Goal: Transaction & Acquisition: Download file/media

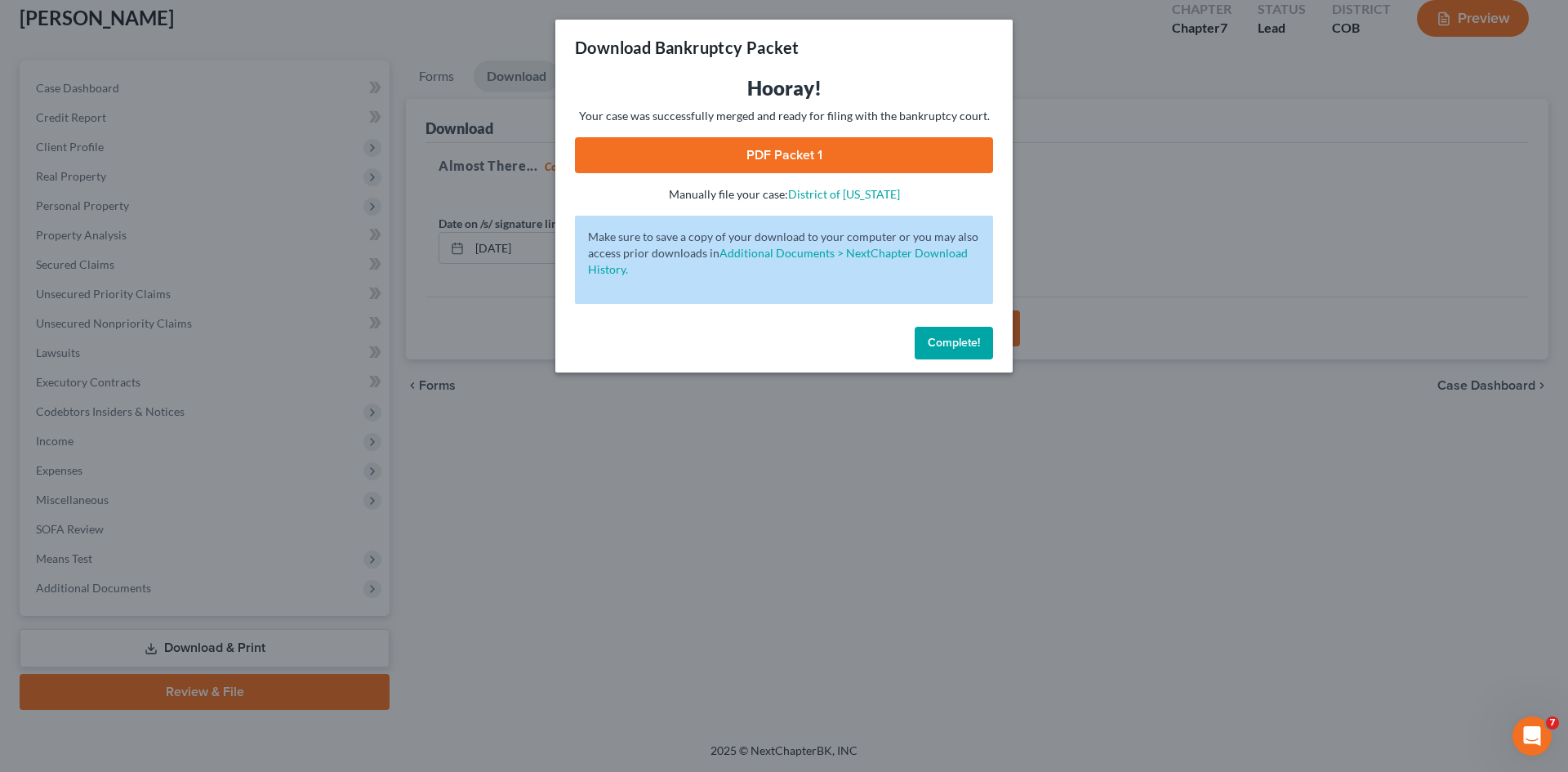
click at [269, 477] on div "Download Bankruptcy Packet Hooray! Your case was successfully merged and ready …" at bounding box center [784, 386] width 1568 height 772
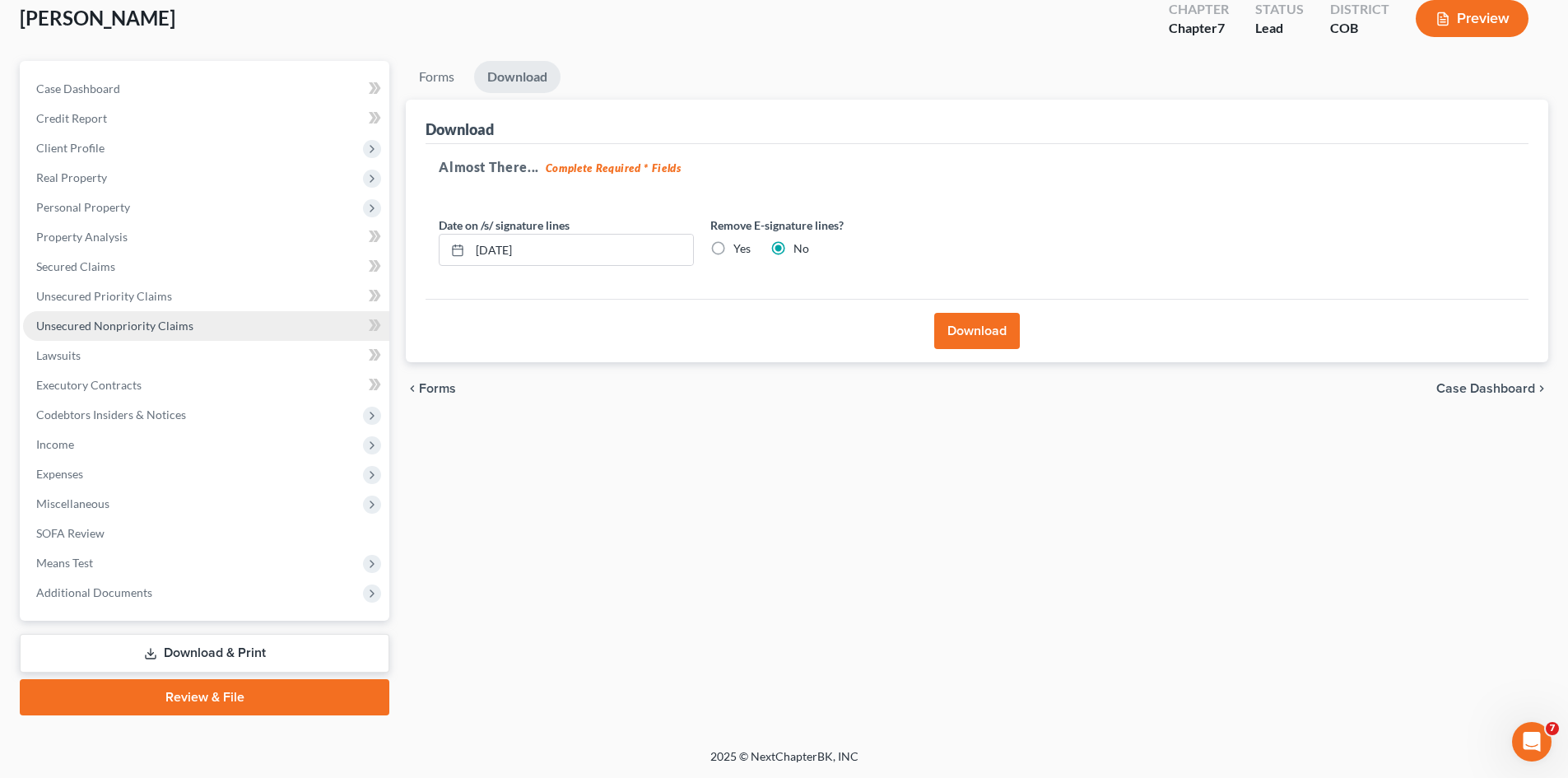
click at [54, 322] on span "Unsecured Nonpriority Claims" at bounding box center [115, 325] width 157 height 14
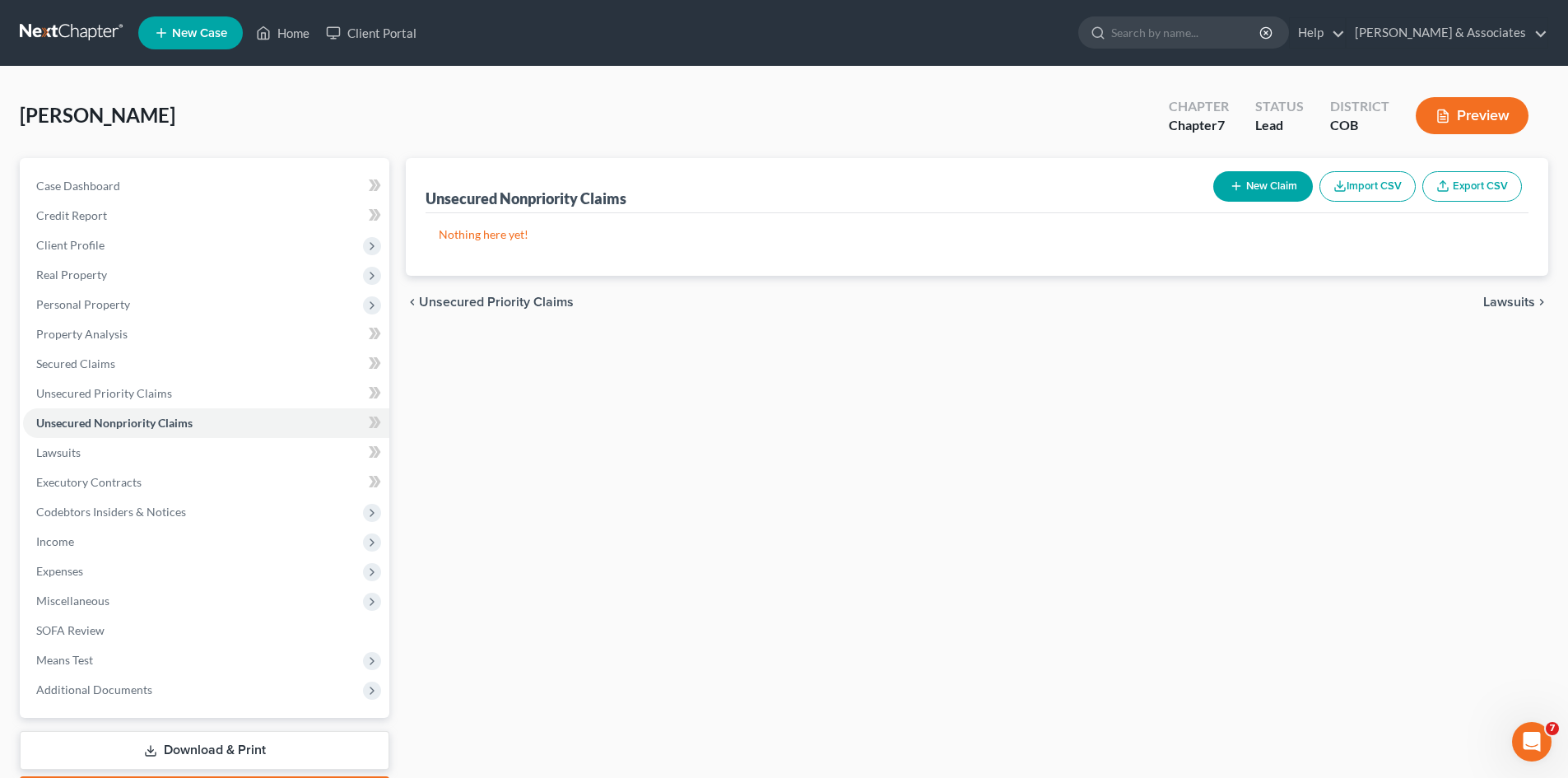
click at [215, 746] on link "Download & Print" at bounding box center [204, 750] width 369 height 39
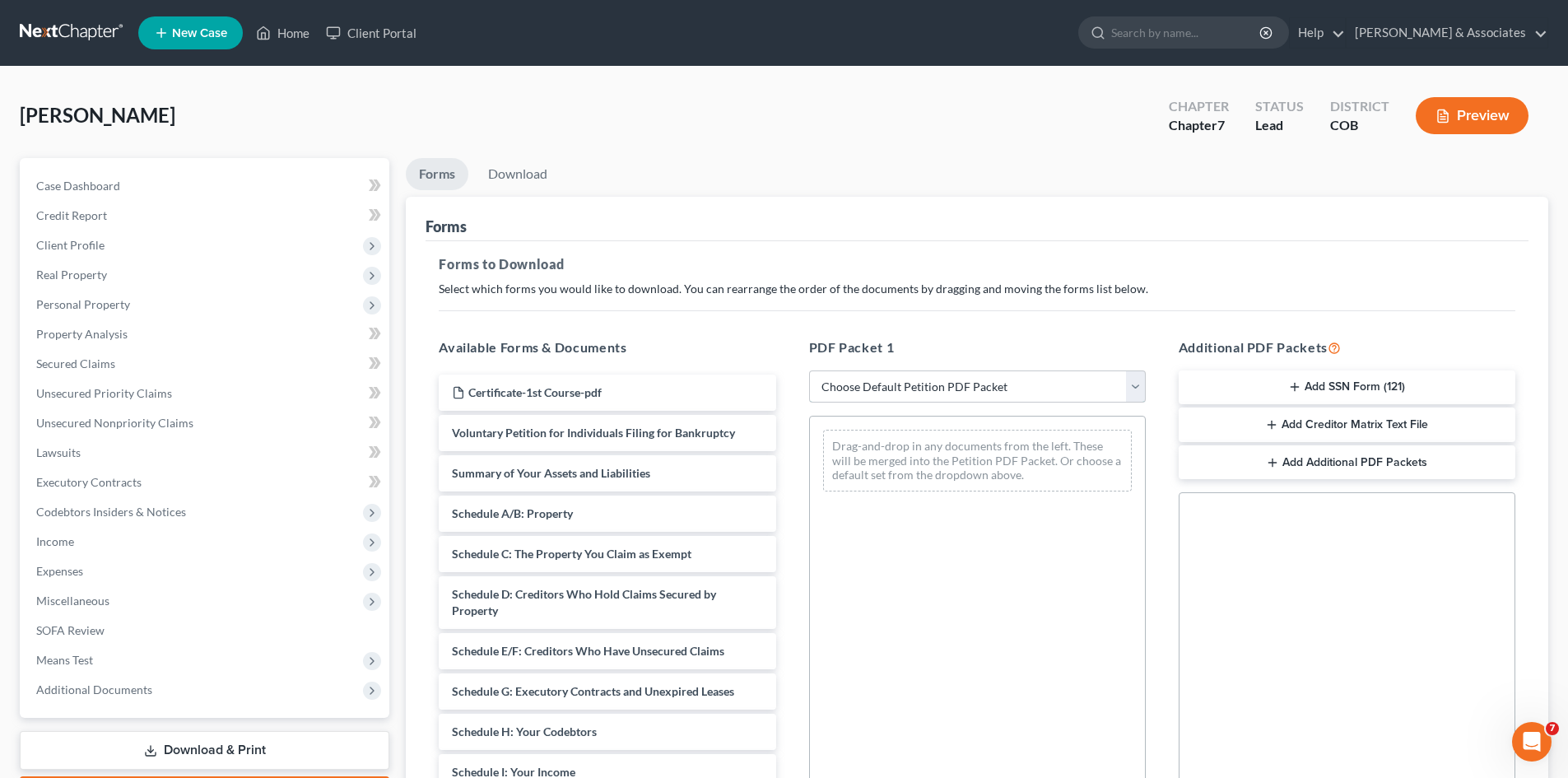
drag, startPoint x: 1135, startPoint y: 388, endPoint x: 1114, endPoint y: 389, distance: 21.0
click at [1135, 388] on select "Choose Default Petition PDF Packet Complete Bankruptcy Petition (all forms and …" at bounding box center [977, 387] width 336 height 33
select select "2"
click at [809, 370] on select "Choose Default Petition PDF Packet Complete Bankruptcy Petition (all forms and …" at bounding box center [977, 387] width 336 height 33
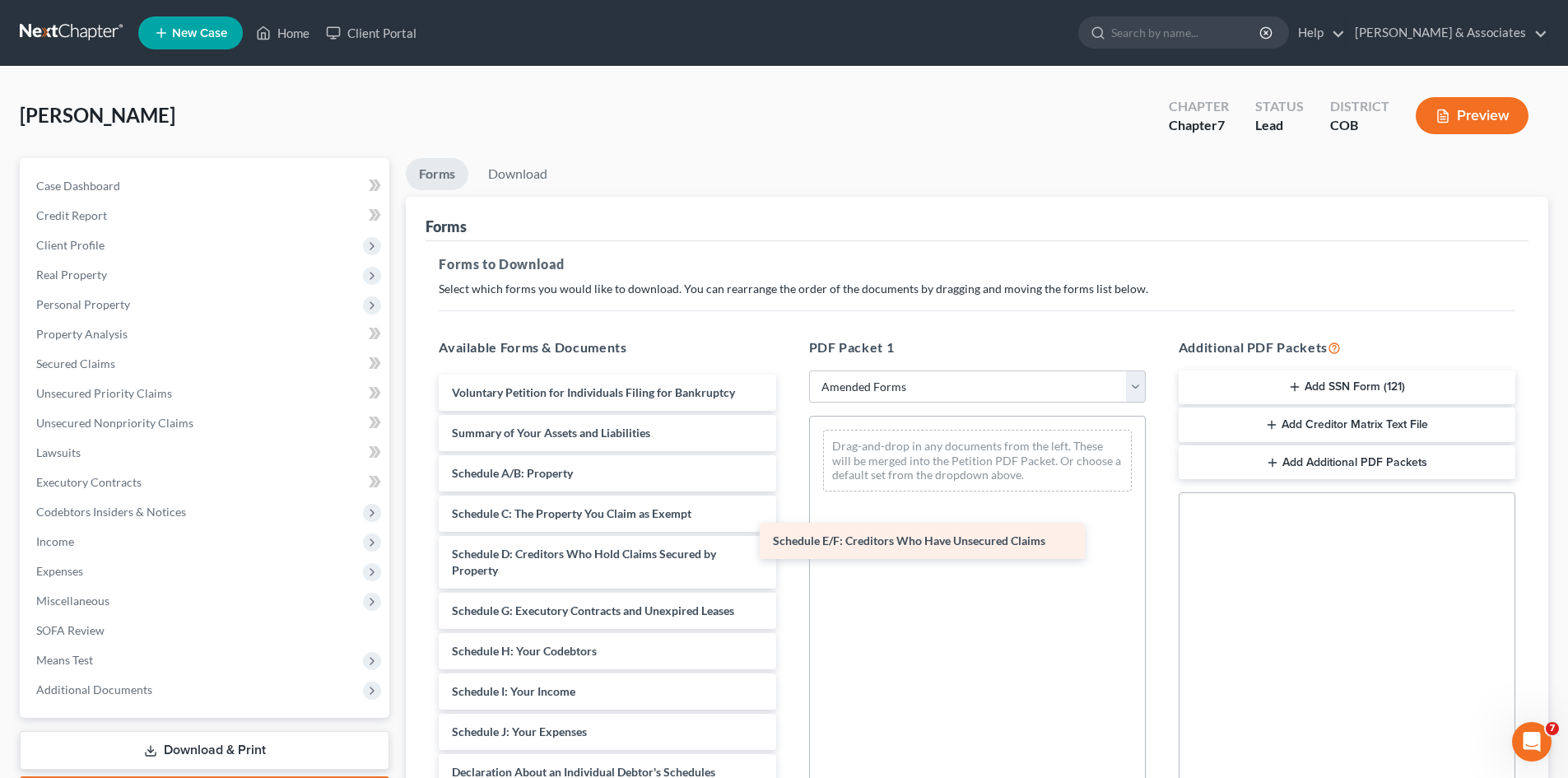
drag, startPoint x: 595, startPoint y: 613, endPoint x: 916, endPoint y: 543, distance: 328.5
click at [788, 543] on div "Schedule E/F: Creditors Who Have Unsecured Claims Voluntary Petition for Indivi…" at bounding box center [608, 748] width 363 height 748
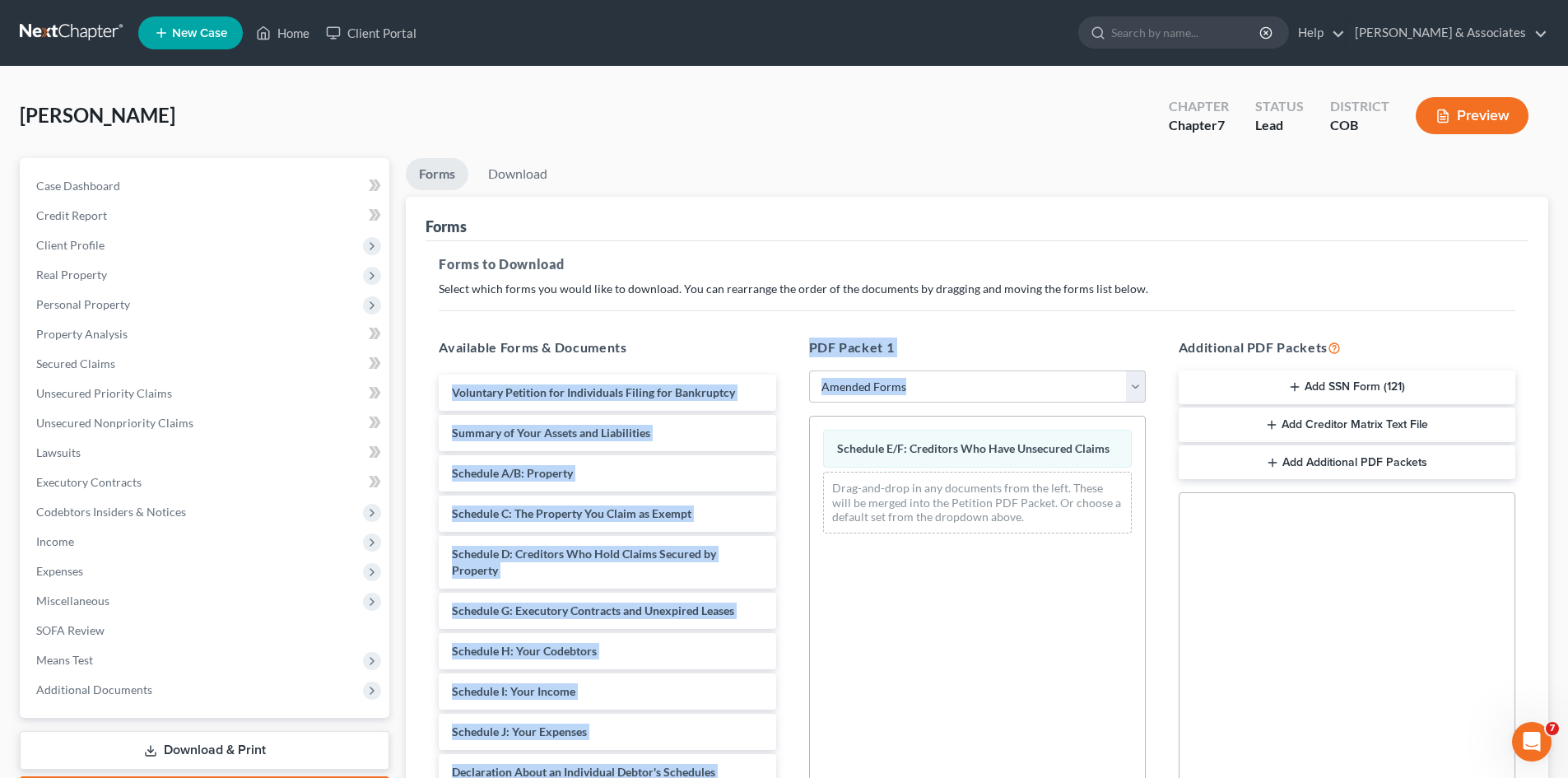
drag, startPoint x: 921, startPoint y: 535, endPoint x: 967, endPoint y: 422, distance: 122.0
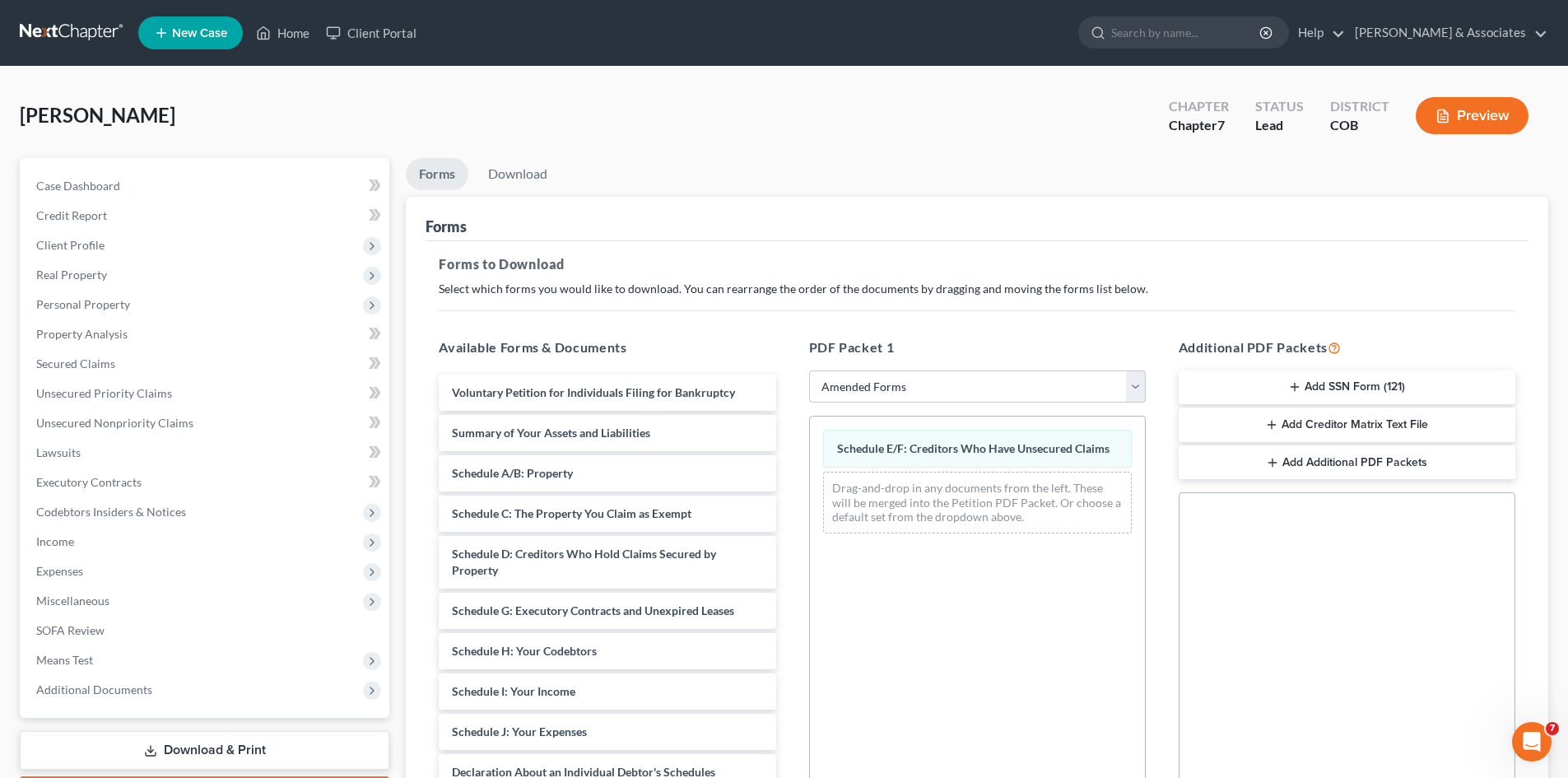
click at [906, 637] on div "Schedule E/F: Creditors Who Have Unsecured Claims Drag-and-drop in any document…" at bounding box center [977, 642] width 336 height 453
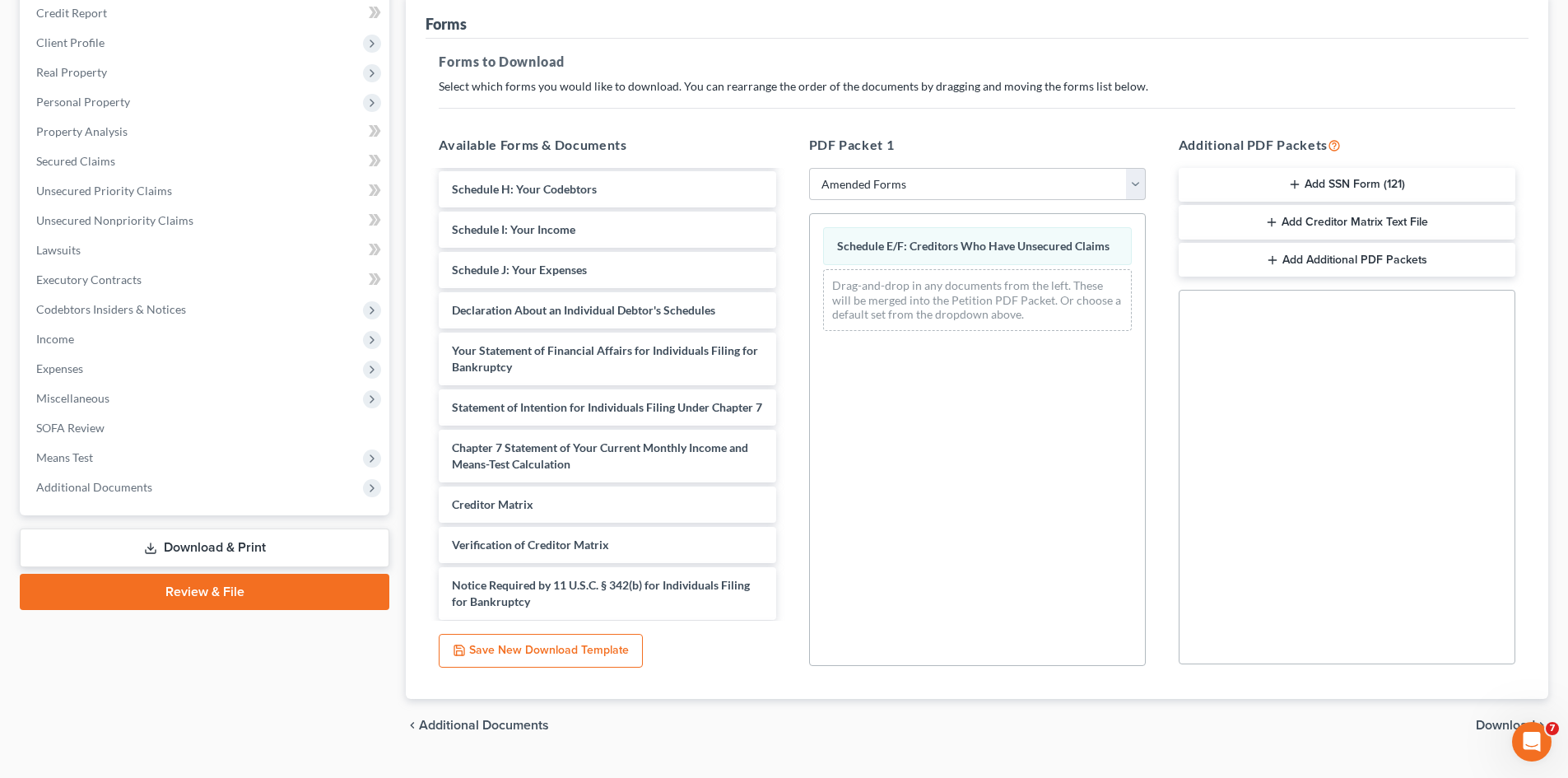
scroll to position [279, 0]
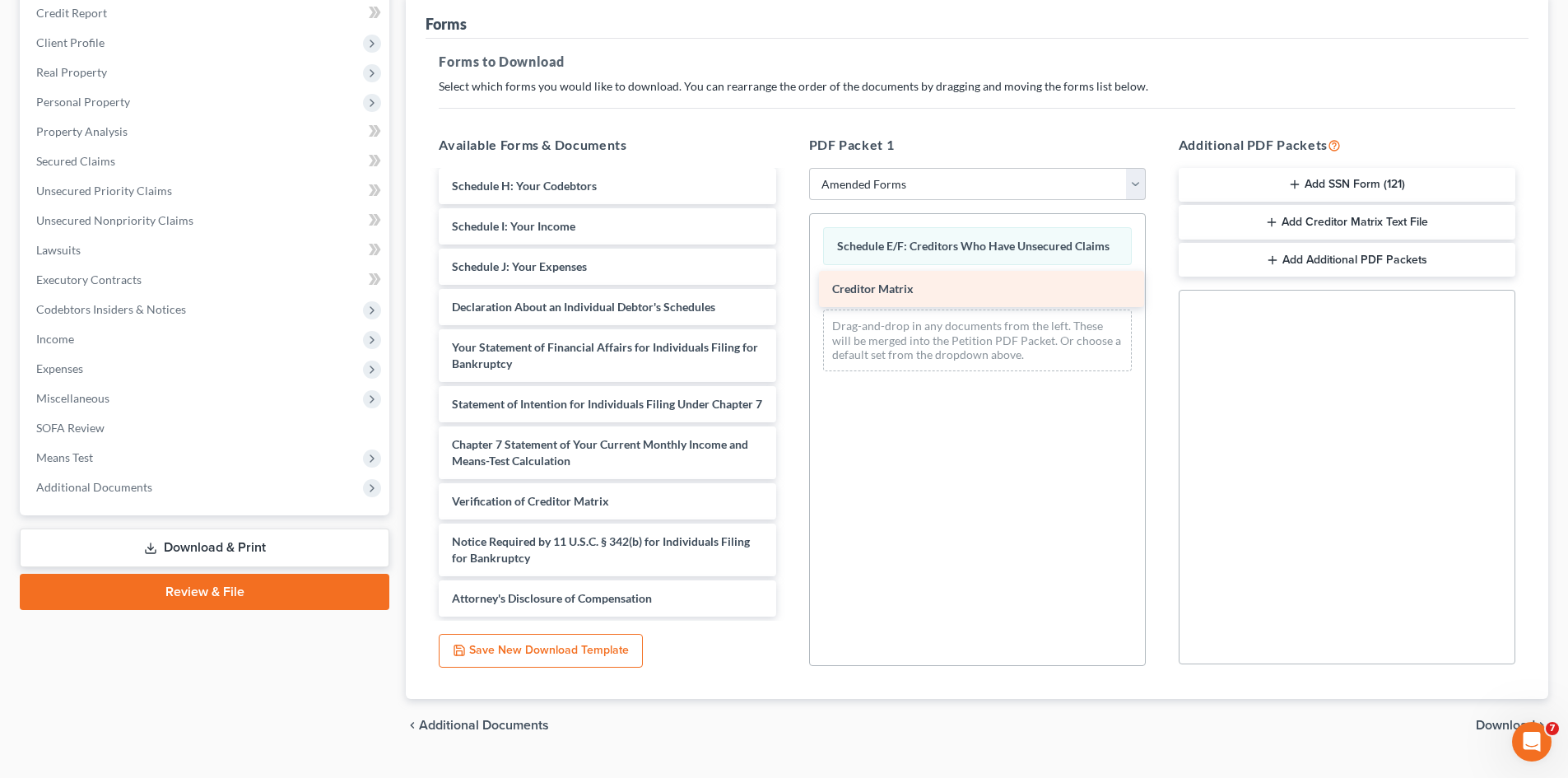
drag, startPoint x: 576, startPoint y: 498, endPoint x: 956, endPoint y: 286, distance: 435.1
click at [788, 286] on div "Creditor Matrix Voluntary Petition for Individuals Filing for Bankruptcy Summar…" at bounding box center [608, 263] width 363 height 707
click at [1500, 722] on span "Download" at bounding box center [1505, 725] width 59 height 13
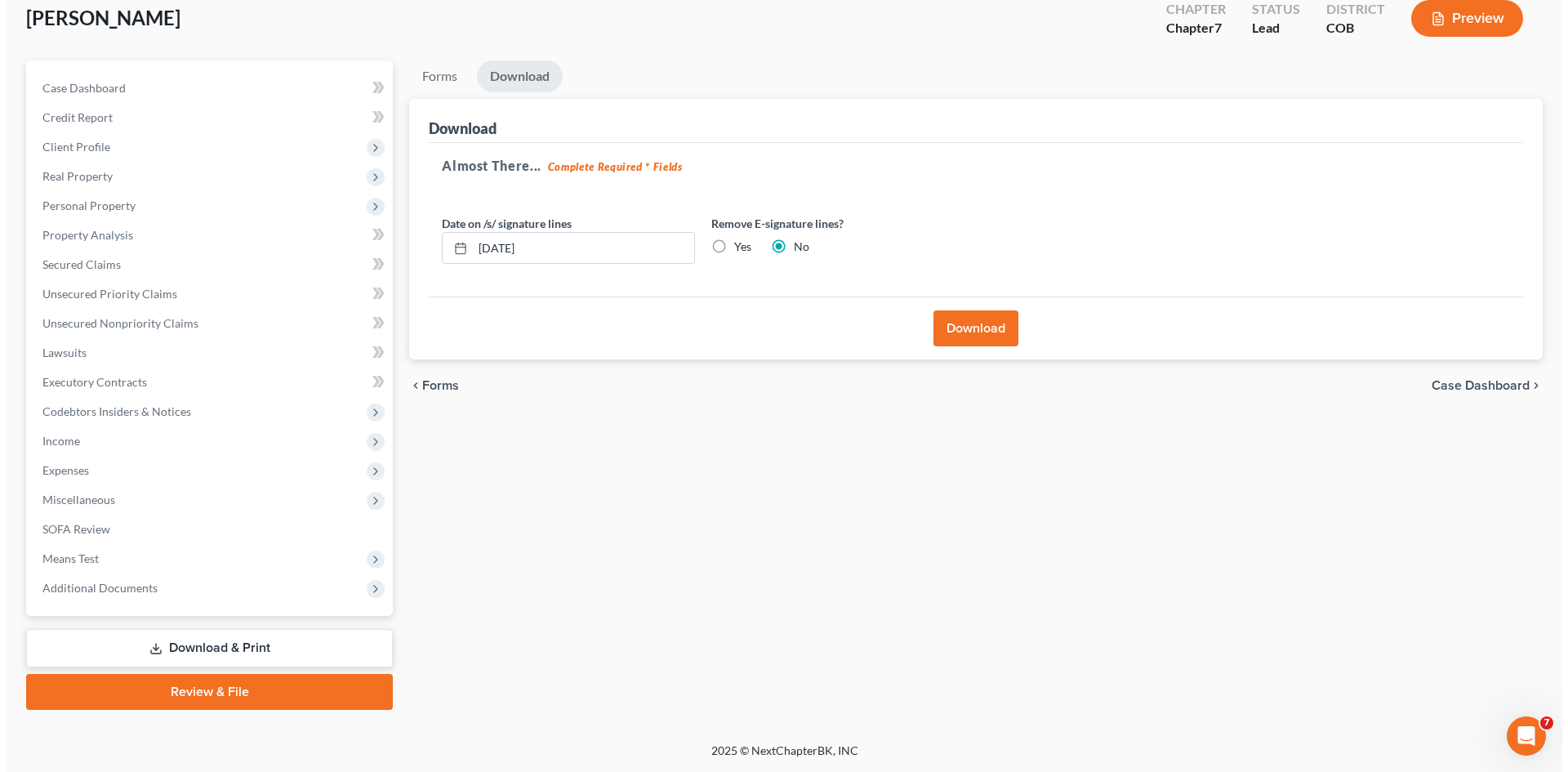
scroll to position [97, 0]
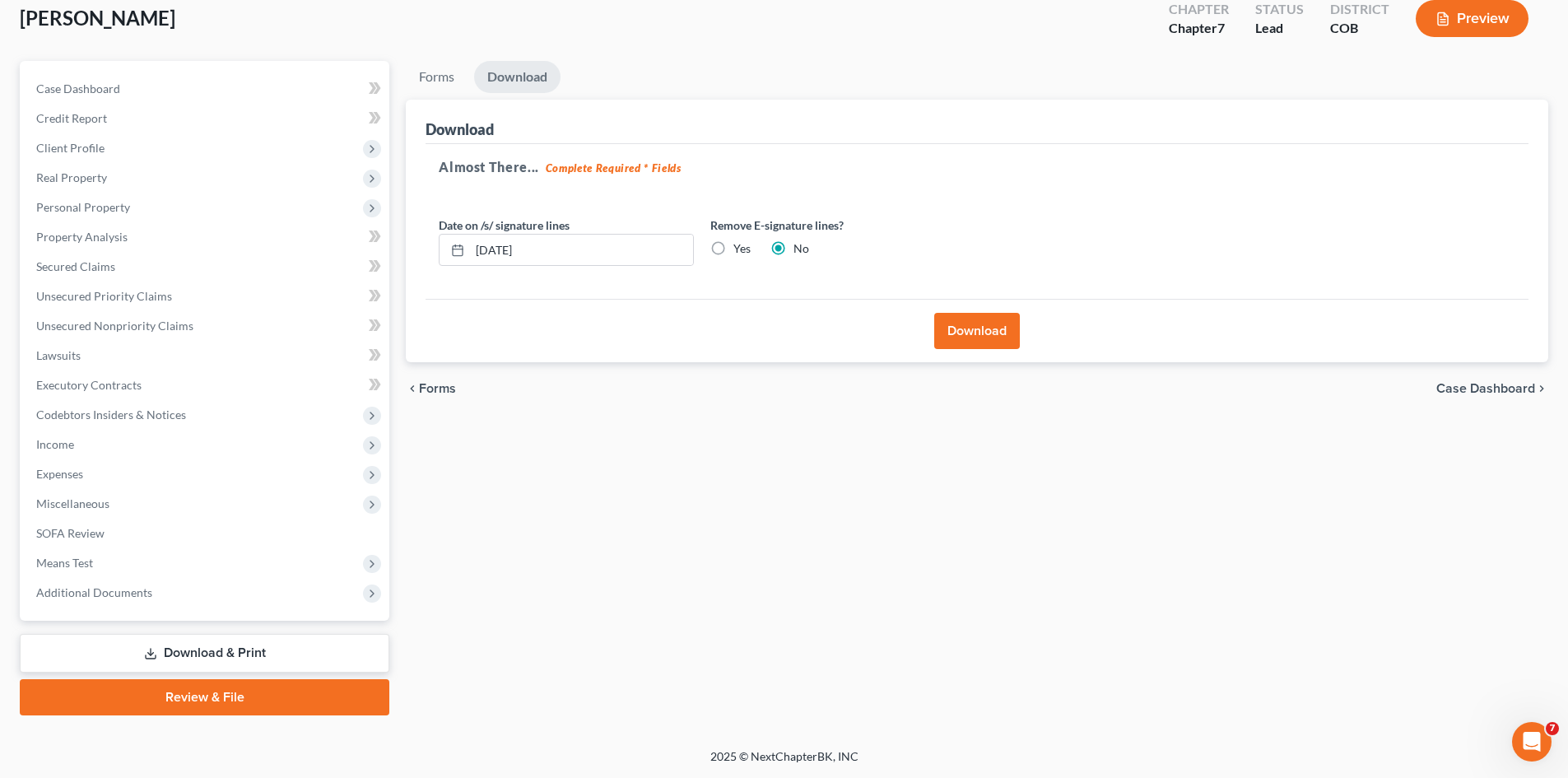
click at [1013, 332] on button "Download" at bounding box center [977, 331] width 85 height 37
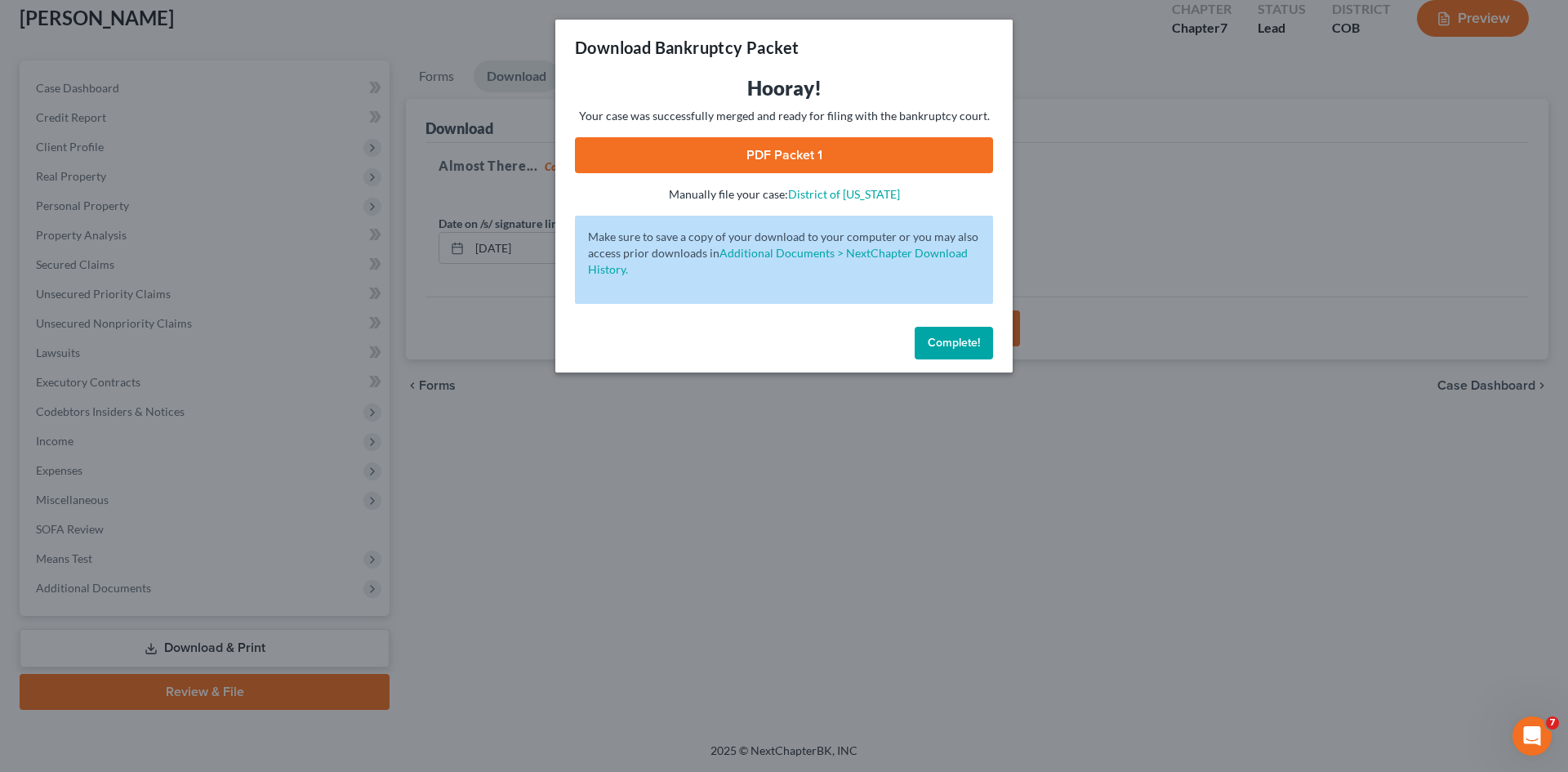
click at [768, 160] on link "PDF Packet 1" at bounding box center [784, 155] width 418 height 36
